Goal: Check status: Check status

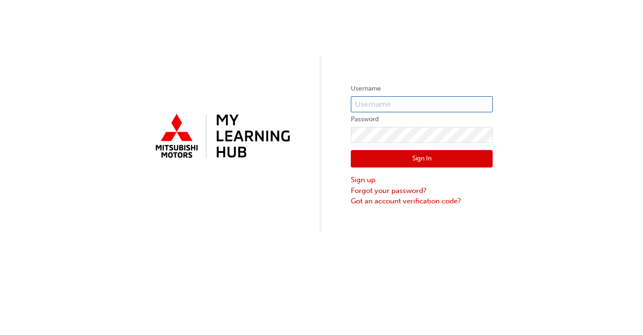
click at [401, 106] on input "text" at bounding box center [422, 104] width 142 height 16
type input "0005918110"
click button "Sign In" at bounding box center [422, 159] width 142 height 18
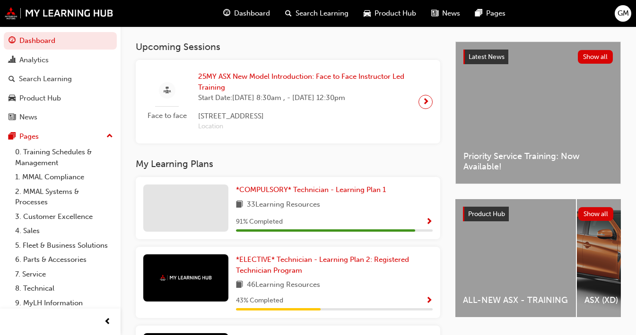
scroll to position [189, 0]
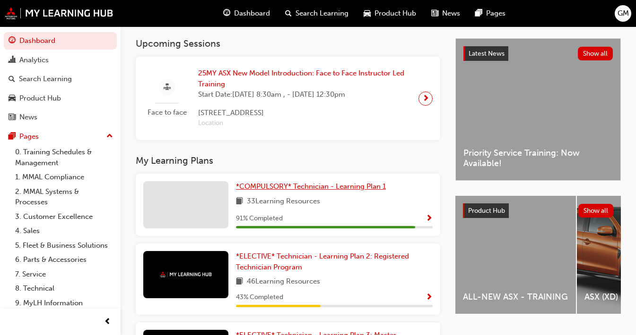
click at [327, 191] on span "*COMPULSORY* Technician - Learning Plan 1" at bounding box center [311, 186] width 150 height 9
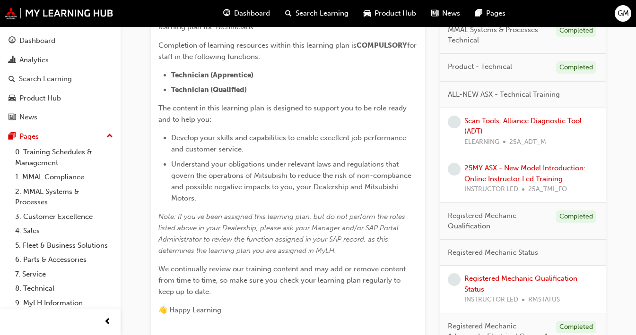
scroll to position [249, 0]
click at [466, 120] on link "Scan Tools: Alliance Diagnostic Tool (ADT)" at bounding box center [522, 126] width 117 height 19
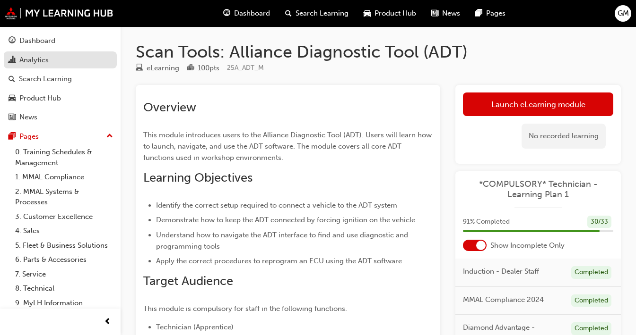
click at [38, 60] on div "Analytics" at bounding box center [33, 60] width 29 height 11
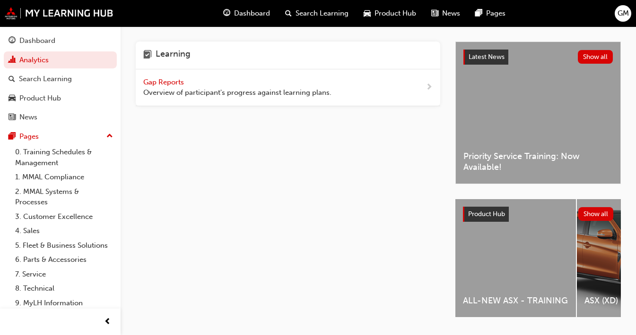
click at [171, 81] on span "Gap Reports" at bounding box center [164, 82] width 43 height 9
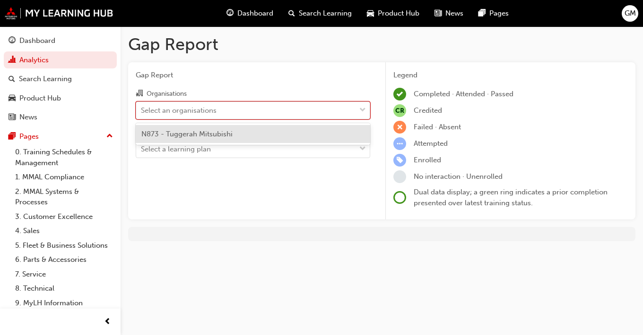
click at [197, 104] on div "Select an organisations" at bounding box center [245, 110] width 219 height 17
click at [142, 106] on input "Organisations option N873 - Tuggerah Mitsubishi focused, 1 of 1. 1 result avail…" at bounding box center [141, 110] width 1 height 8
click at [189, 130] on span "N873 - Tuggerah Mitsubishi" at bounding box center [186, 134] width 91 height 9
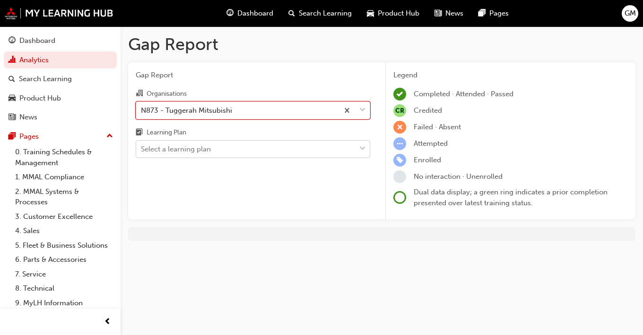
click at [191, 147] on div "Select a learning plan" at bounding box center [176, 149] width 70 height 11
click at [142, 147] on input "Learning Plan Select a learning plan" at bounding box center [141, 149] width 1 height 8
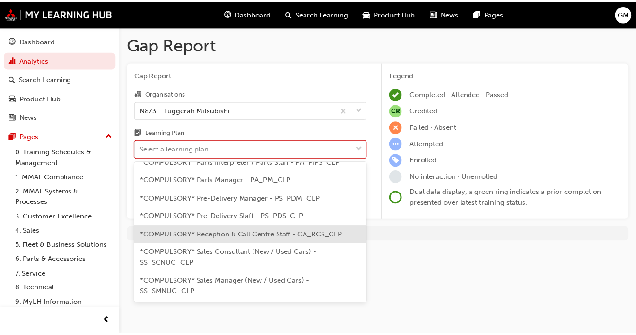
scroll to position [230, 0]
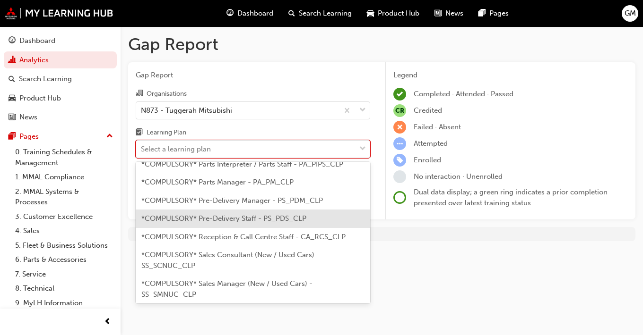
click at [222, 213] on div "*COMPULSORY* Pre-Delivery Staff - PS_PDS_CLP" at bounding box center [253, 219] width 234 height 18
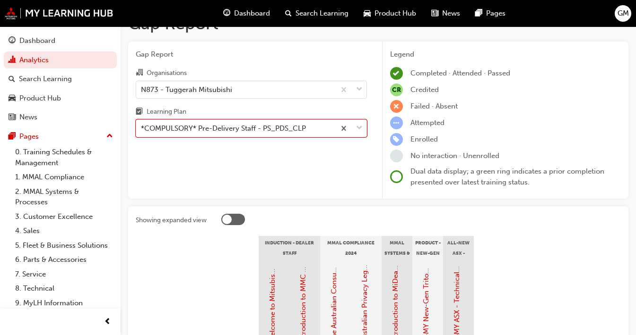
scroll to position [20, 0]
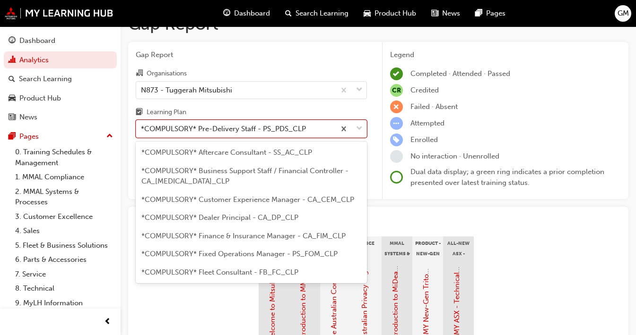
click at [232, 128] on div "*COMPULSORY* Pre-Delivery Staff - PS_PDS_CLP" at bounding box center [223, 129] width 165 height 11
click at [142, 128] on input "Learning Plan option *COMPULSORY* Pre-Delivery Staff - PS_PDS_CLP, selected. op…" at bounding box center [141, 129] width 1 height 8
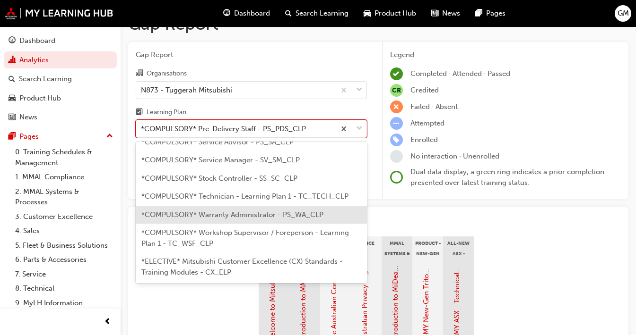
scroll to position [387, 0]
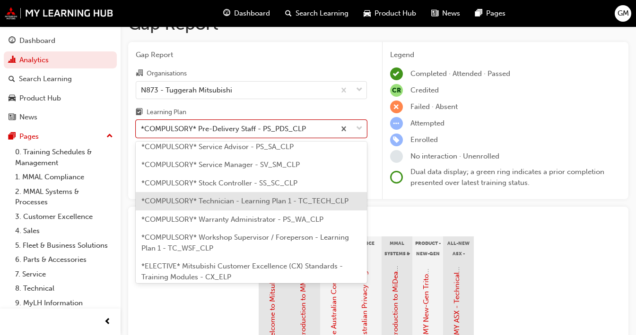
click at [213, 197] on span "*COMPULSORY* Technician - Learning Plan 1 - TC_TECH_CLP" at bounding box center [244, 201] width 207 height 9
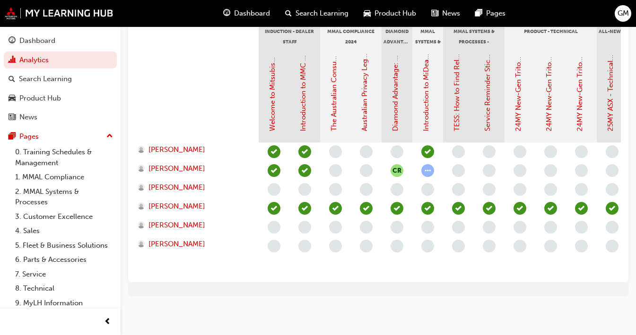
scroll to position [238, 0]
drag, startPoint x: 304, startPoint y: 268, endPoint x: 364, endPoint y: 268, distance: 59.5
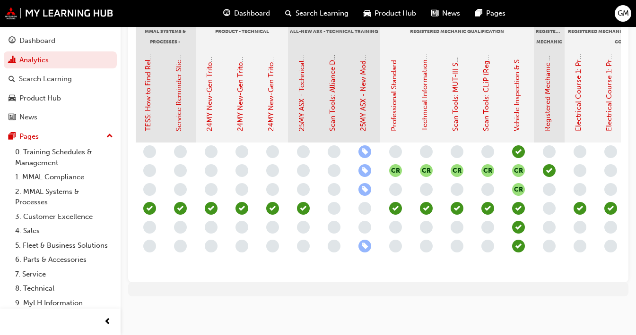
scroll to position [0, 312]
